Goal: Task Accomplishment & Management: Complete application form

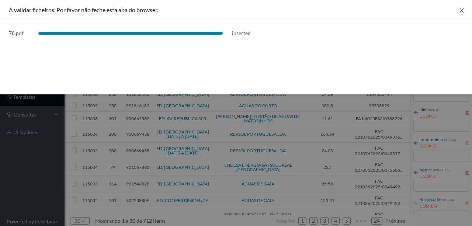
drag, startPoint x: 463, startPoint y: 10, endPoint x: 430, endPoint y: 33, distance: 40.1
click at [463, 10] on icon "icon: close" at bounding box center [462, 10] width 6 height 6
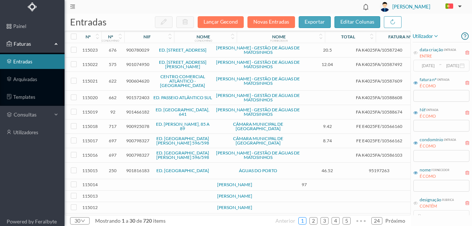
click at [302, 221] on link "1" at bounding box center [302, 220] width 7 height 11
click at [131, 168] on span "901816183" at bounding box center [137, 171] width 23 height 6
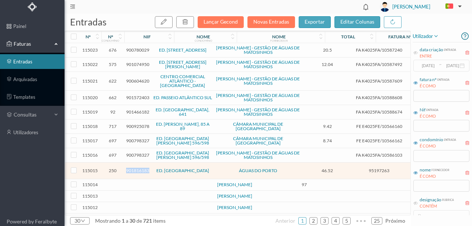
click at [131, 168] on span "901816183" at bounding box center [137, 171] width 23 height 6
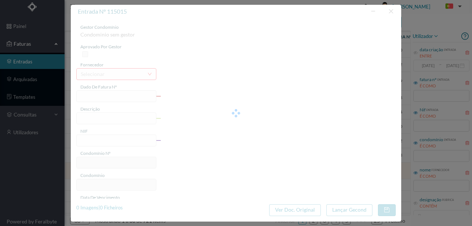
type input "95197263"
type input "RUA FELIZARDO LIMA, NR 255, TOTALI PORTO"
type input "901816183"
type input "2025-06-13"
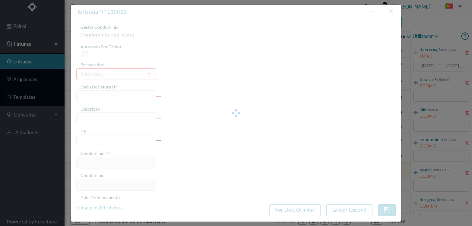
type input "46.52"
type input "250"
type input "ED. CASAS DE RAMALDE"
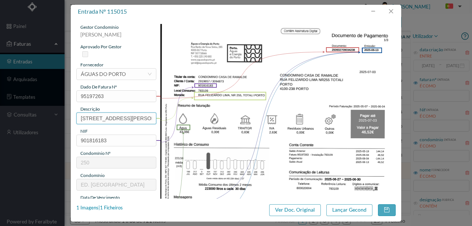
scroll to position [0, 44]
drag, startPoint x: 79, startPoint y: 118, endPoint x: 192, endPoint y: 117, distance: 112.9
click at [192, 117] on div "gestor condomínio Rui Marques aprovado por gestor fornecedor selecionar ÁGUAS D…" at bounding box center [235, 196] width 319 height 344
click at [151, 117] on input "255 Totalizador (07.05.2025 a 04.06.2025 )" at bounding box center [116, 119] width 80 height 12
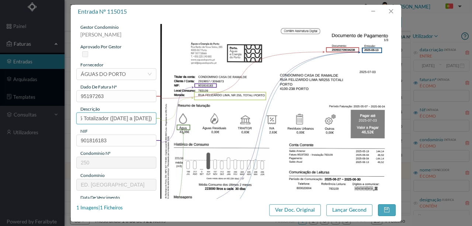
scroll to position [0, 26]
type input "255 Totalizador (07.05.2025 a 04.06.2025)"
click at [97, 130] on div "NIF" at bounding box center [116, 131] width 80 height 7
click at [152, 118] on input "255 Totalizador (07.05.2025 a 04.06.2025)" at bounding box center [116, 119] width 80 height 12
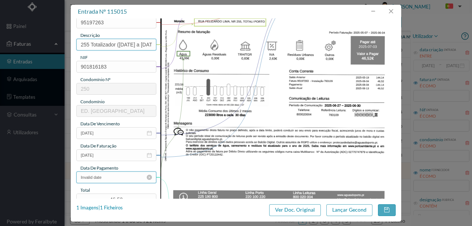
scroll to position [98, 0]
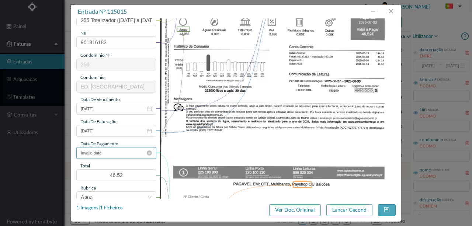
click at [111, 152] on input "Invalid date" at bounding box center [116, 153] width 80 height 12
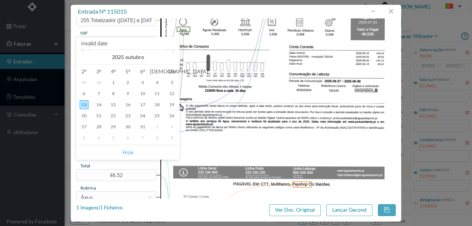
click at [127, 152] on link "Hoje" at bounding box center [127, 152] width 11 height 14
type input "13-10-2025"
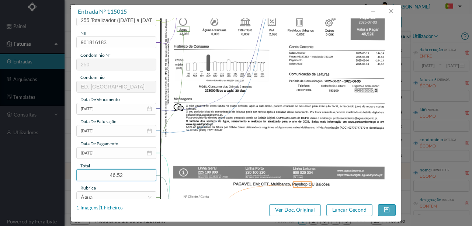
drag, startPoint x: 130, startPoint y: 176, endPoint x: 40, endPoint y: 167, distance: 90.7
click at [40, 167] on div "entrada nº 115015 gestor condomínio Rui Marques aprovado por gestor fornecedor …" at bounding box center [236, 113] width 472 height 226
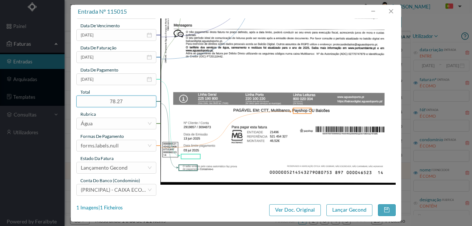
scroll to position [174, 0]
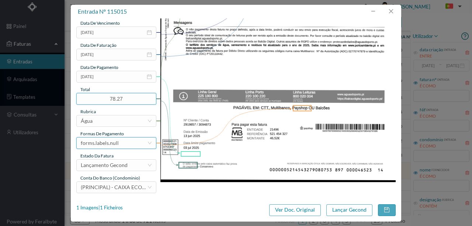
type input "78.27"
click at [115, 146] on div "forms.labels.null" at bounding box center [100, 143] width 38 height 11
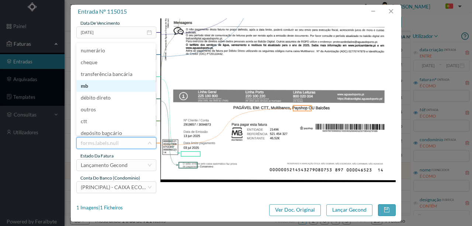
click at [87, 86] on li "mb" at bounding box center [115, 86] width 79 height 12
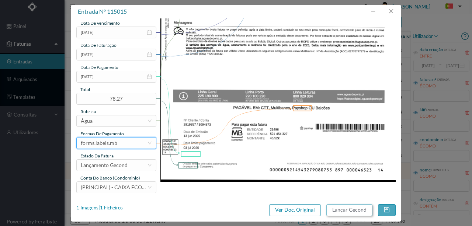
click at [347, 212] on button "Lançar Gecond" at bounding box center [349, 210] width 46 height 12
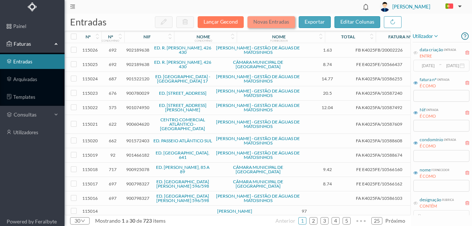
click at [264, 23] on button "Novas Entradas" at bounding box center [272, 22] width 48 height 12
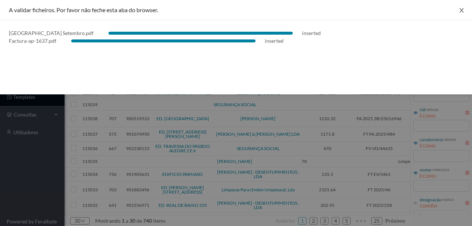
click at [461, 8] on icon "icon: close" at bounding box center [462, 10] width 6 height 6
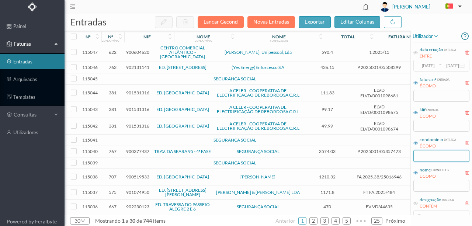
click at [423, 155] on input "text" at bounding box center [442, 156] width 56 height 12
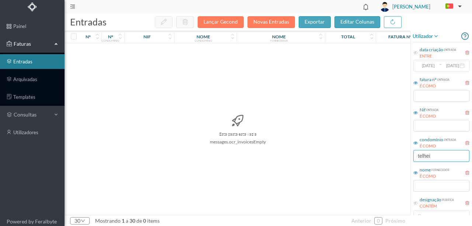
type input "telhei"
click at [270, 26] on button "Novas Entradas" at bounding box center [272, 22] width 48 height 12
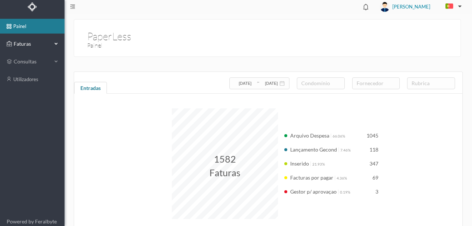
click at [25, 48] on div "Faturas" at bounding box center [29, 44] width 45 height 15
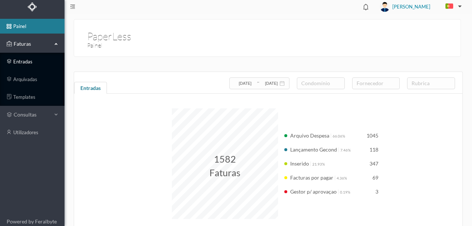
click at [21, 61] on link "entradas" at bounding box center [32, 61] width 65 height 15
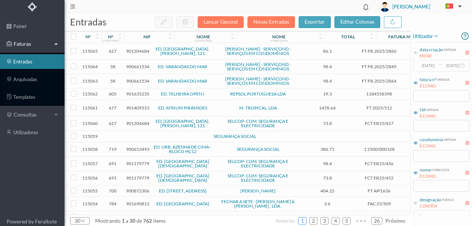
click at [306, 219] on link "1" at bounding box center [302, 220] width 7 height 11
click at [153, 142] on td at bounding box center [159, 136] width 63 height 11
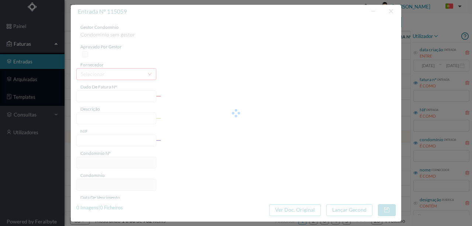
type input "0"
type input "Invalid date"
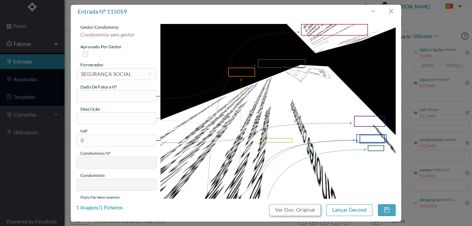
click at [298, 208] on button "Ver Doc. Original" at bounding box center [295, 210] width 52 height 12
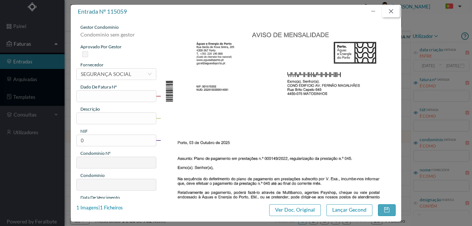
click at [392, 13] on button "button" at bounding box center [391, 12] width 18 height 12
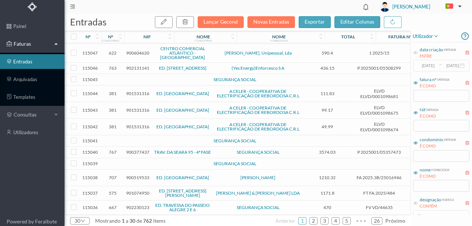
scroll to position [253, 0]
click at [423, 155] on input "text" at bounding box center [442, 156] width 56 height 12
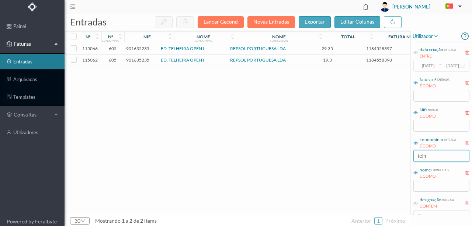
scroll to position [0, 0]
type input "telh"
click at [138, 59] on span "901635235" at bounding box center [137, 60] width 23 height 6
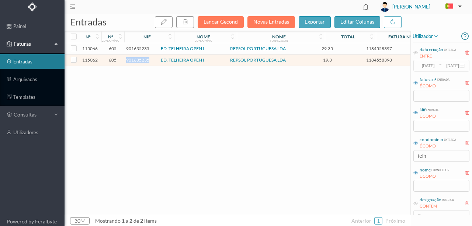
click at [138, 59] on span "901635235" at bounding box center [137, 60] width 23 height 6
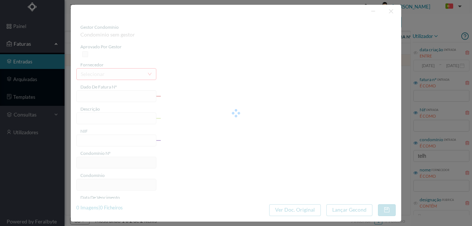
type input "1184558398"
type input "RUA ENG [PERSON_NAME], NR [GEOGRAPHIC_DATA]"
type input "901635235"
type input "[DATE]"
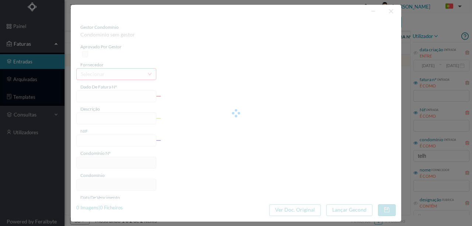
type input "19.30"
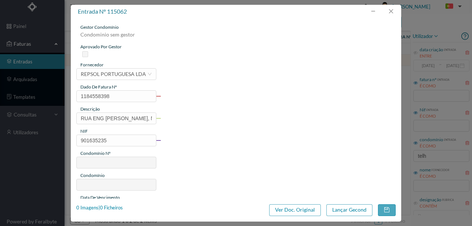
type input "605"
type input "ED. TELHEIRA OPEN I"
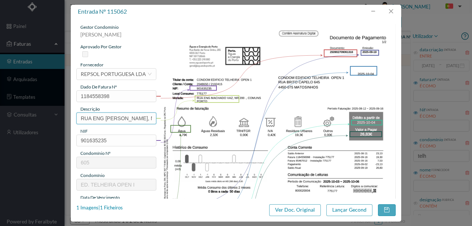
click at [79, 117] on input "RUA ENG [PERSON_NAME], NR [GEOGRAPHIC_DATA]" at bounding box center [116, 119] width 80 height 12
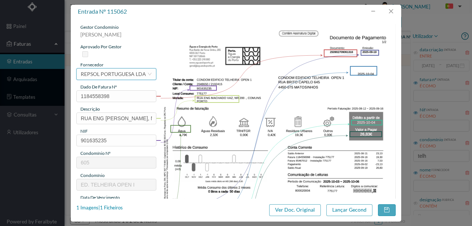
click at [134, 74] on div "REPSOL PORTUGUESA LDA" at bounding box center [113, 74] width 65 height 11
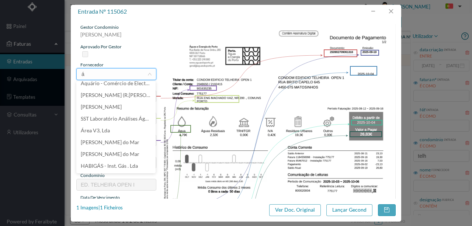
scroll to position [1, 0]
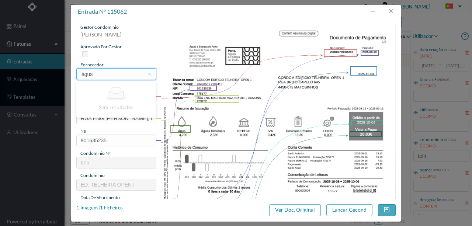
type input "águ"
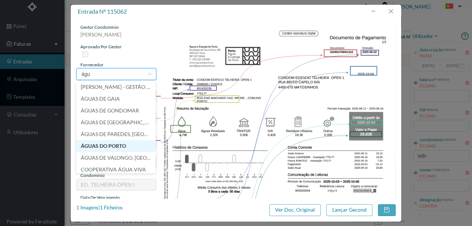
click at [94, 149] on li "ÁGUAS DO PORTO" at bounding box center [115, 146] width 79 height 12
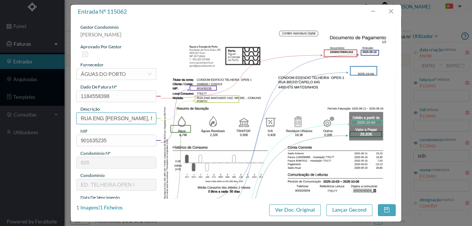
scroll to position [0, 21]
drag, startPoint x: 79, startPoint y: 118, endPoint x: 406, endPoint y: 92, distance: 327.5
click at [403, 92] on div "entrada nº 115062 gestor condomínio [PERSON_NAME] aprovado por gestor fornecedo…" at bounding box center [236, 113] width 472 height 226
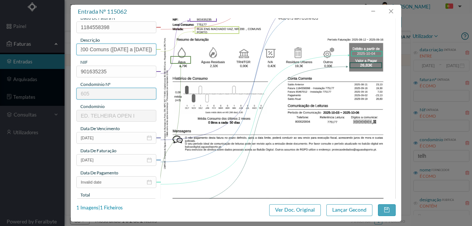
scroll to position [74, 0]
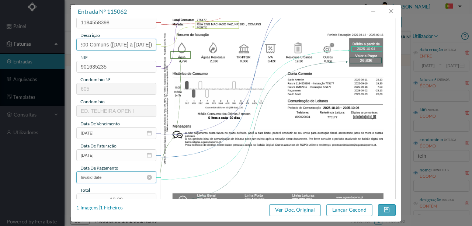
type input "200 Comuns ([DATE] a [DATE])"
click at [111, 179] on input "Invalid date" at bounding box center [116, 178] width 80 height 12
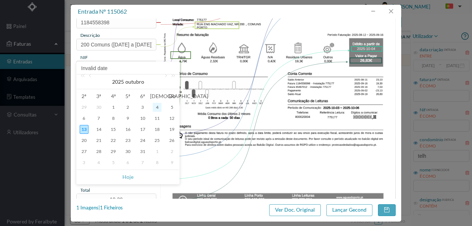
click at [155, 108] on div "4" at bounding box center [157, 107] width 9 height 9
type input "[DATE]"
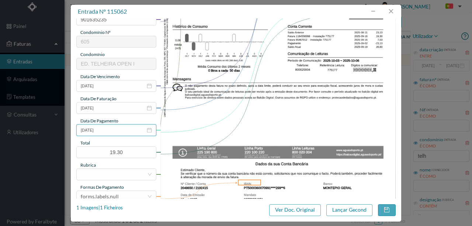
scroll to position [123, 0]
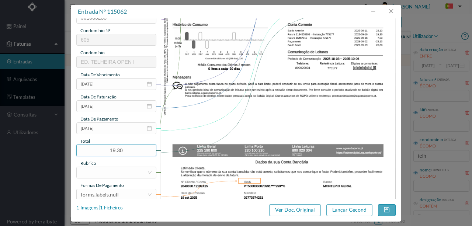
drag, startPoint x: 131, startPoint y: 151, endPoint x: 54, endPoint y: 147, distance: 77.6
click at [52, 145] on div "entrada nº 115062 gestor condomínio [PERSON_NAME] aprovado por gestor fornecedo…" at bounding box center [236, 113] width 472 height 226
type input "26.83"
drag, startPoint x: 89, startPoint y: 176, endPoint x: 106, endPoint y: 170, distance: 17.8
click at [101, 171] on div at bounding box center [114, 172] width 66 height 11
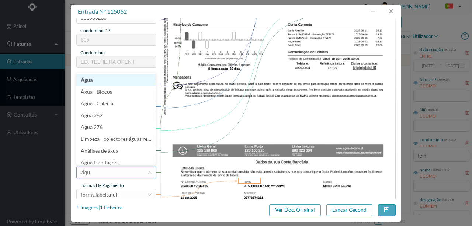
type input "água"
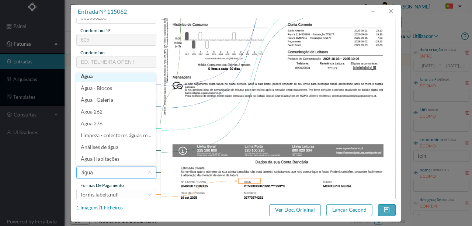
scroll to position [1, 0]
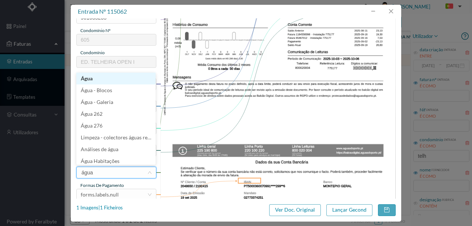
click at [90, 76] on li "Água" at bounding box center [115, 79] width 79 height 12
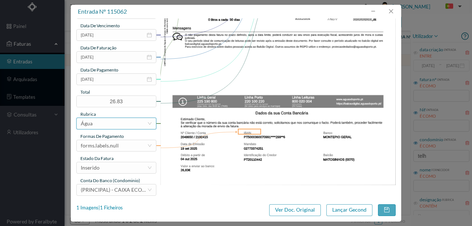
scroll to position [172, 0]
click at [114, 143] on div "forms.labels.null" at bounding box center [100, 145] width 38 height 11
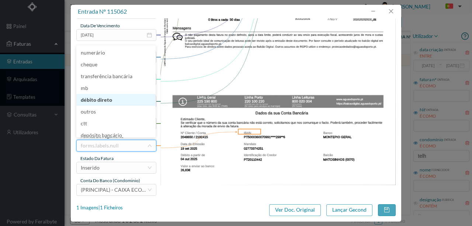
click at [100, 99] on li "débito direto" at bounding box center [115, 100] width 79 height 12
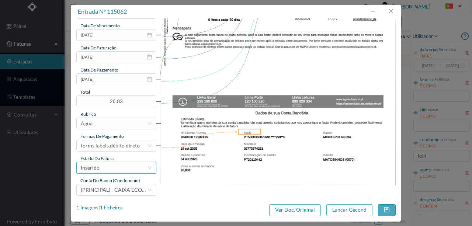
click at [114, 167] on div "Inserido" at bounding box center [114, 167] width 66 height 11
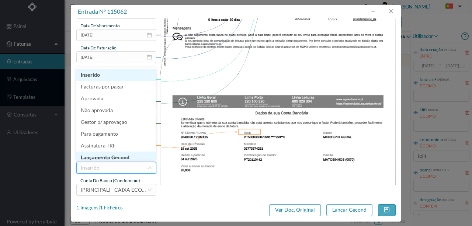
scroll to position [4, 0]
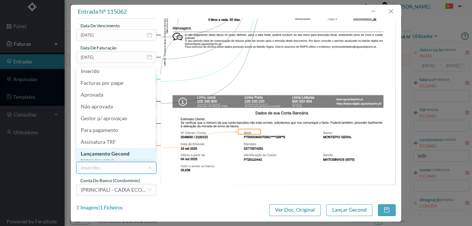
click at [117, 154] on li "Lançamento Gecond" at bounding box center [115, 154] width 79 height 12
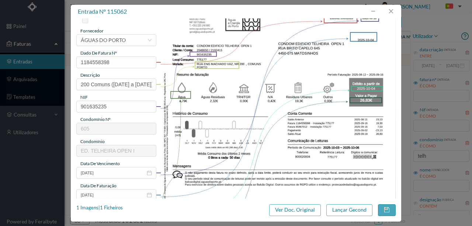
scroll to position [24, 0]
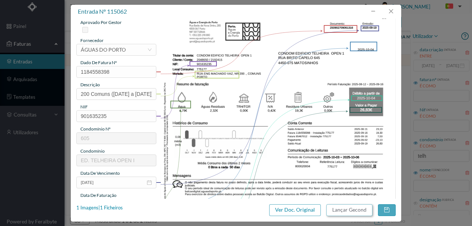
click at [346, 210] on button "Lançar Gecond" at bounding box center [349, 210] width 46 height 12
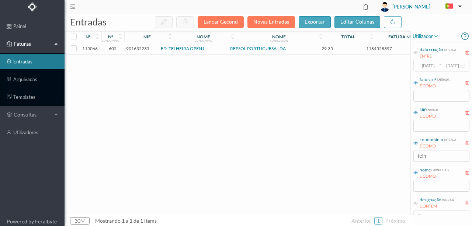
click at [135, 47] on span "901635235" at bounding box center [137, 49] width 23 height 6
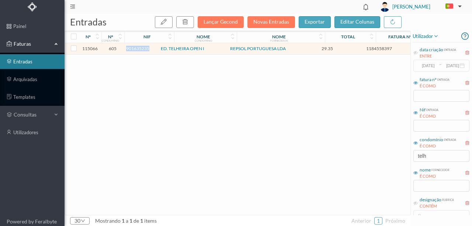
click at [135, 47] on span "901635235" at bounding box center [137, 49] width 23 height 6
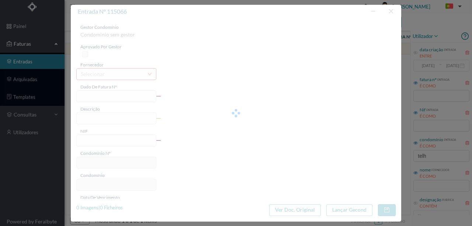
type input "1184558397"
type input "RUA ENG [PERSON_NAME], NR [GEOGRAPHIC_DATA]"
type input "901635235"
type input "[DATE]"
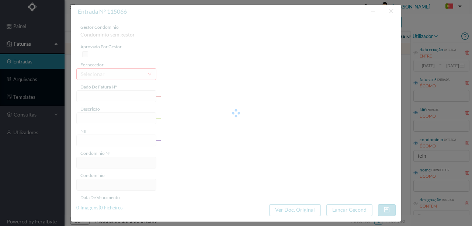
type input "29.35"
type input "605"
type input "ED. TELHEIRA OPEN I"
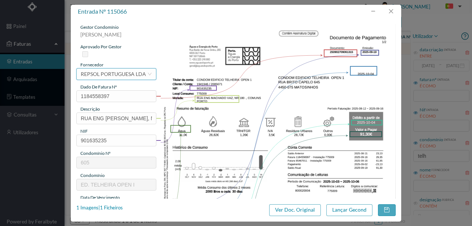
click at [96, 75] on div "REPSOL PORTUGUESA LDA" at bounding box center [113, 74] width 65 height 11
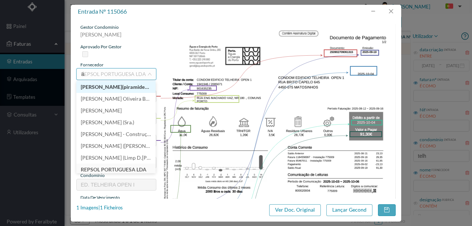
scroll to position [1, 0]
type input "águas"
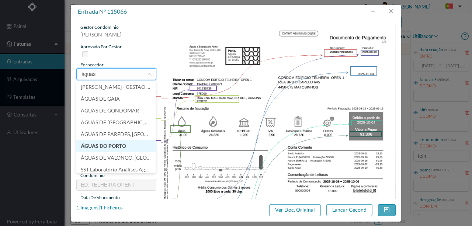
click at [117, 143] on li "ÁGUAS DO PORTO" at bounding box center [115, 146] width 79 height 12
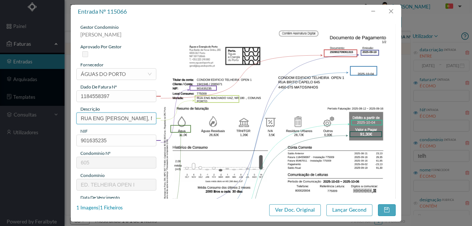
scroll to position [0, 21]
drag, startPoint x: 79, startPoint y: 117, endPoint x: 440, endPoint y: 97, distance: 361.7
click at [424, 98] on div "entrada nº 115066 gestor condomínio [PERSON_NAME] aprovado por gestor fornecedo…" at bounding box center [236, 113] width 472 height 226
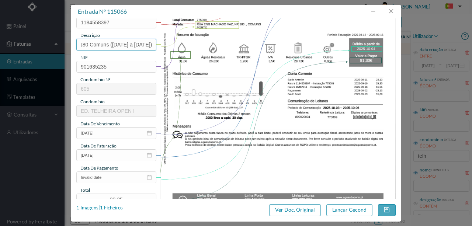
scroll to position [98, 0]
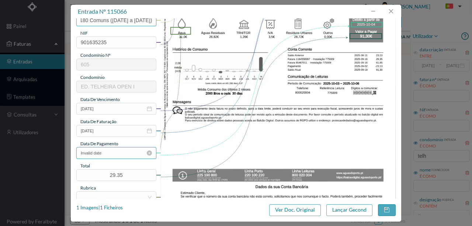
type input "180 Comuns ([DATE] a [DATE])"
click at [117, 157] on input "Invalid date" at bounding box center [116, 153] width 80 height 12
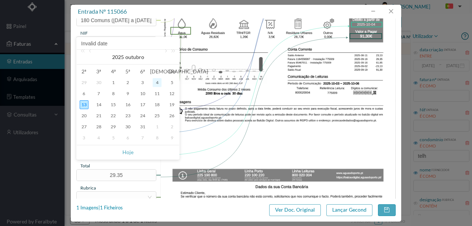
click at [159, 84] on div "4" at bounding box center [157, 82] width 9 height 9
type input "[DATE]"
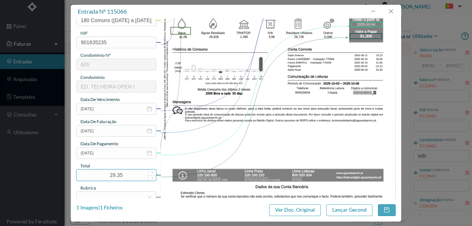
drag, startPoint x: 131, startPoint y: 172, endPoint x: 86, endPoint y: 171, distance: 44.3
click at [87, 171] on input "29.35" at bounding box center [116, 175] width 79 height 11
type input "91.30"
click at [103, 195] on div at bounding box center [114, 197] width 66 height 11
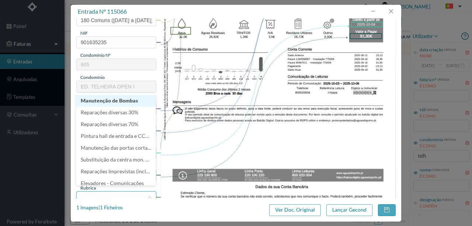
scroll to position [102, 0]
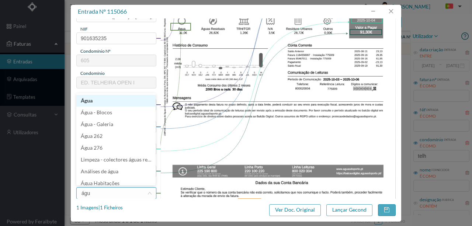
type input "água"
click at [89, 101] on li "Água" at bounding box center [115, 101] width 79 height 12
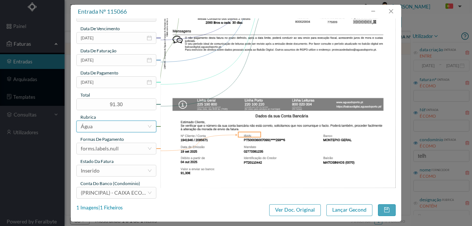
scroll to position [174, 0]
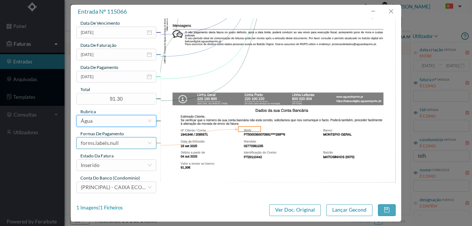
click at [115, 143] on div "forms.labels.null" at bounding box center [100, 143] width 38 height 11
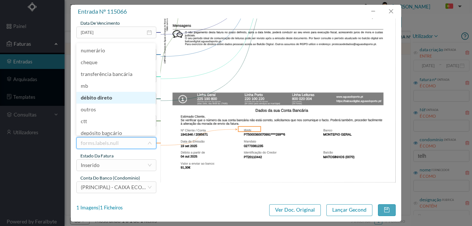
click at [103, 97] on li "débito direto" at bounding box center [115, 98] width 79 height 12
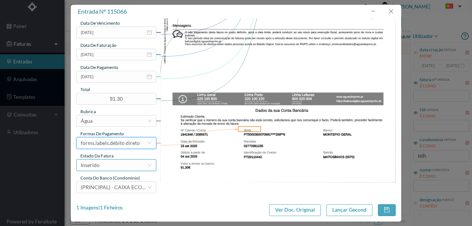
click at [103, 167] on div "Inserido" at bounding box center [114, 165] width 66 height 11
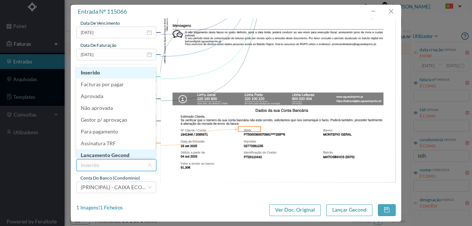
scroll to position [4, 0]
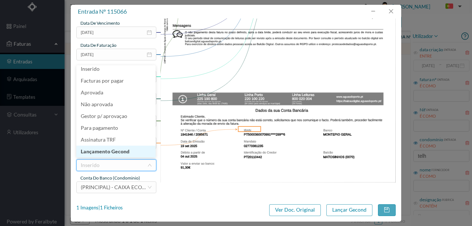
click at [112, 150] on li "Lançamento Gecond" at bounding box center [115, 152] width 79 height 12
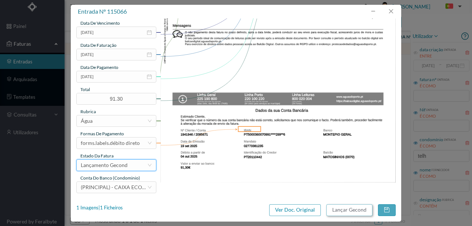
click at [349, 210] on button "Lançar Gecond" at bounding box center [349, 210] width 46 height 12
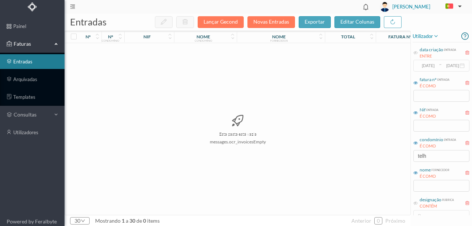
click at [351, 123] on div "Esta pasta está vazia messages.ocr_invoicesEmpty" at bounding box center [238, 129] width 346 height 172
drag, startPoint x: 442, startPoint y: 160, endPoint x: 355, endPoint y: 143, distance: 88.6
click at [355, 143] on div "entradas Lançar Gecond Novas Entradas exportar editar colunas nº nº condomínio …" at bounding box center [269, 120] width 408 height 212
